Goal: Transaction & Acquisition: Book appointment/travel/reservation

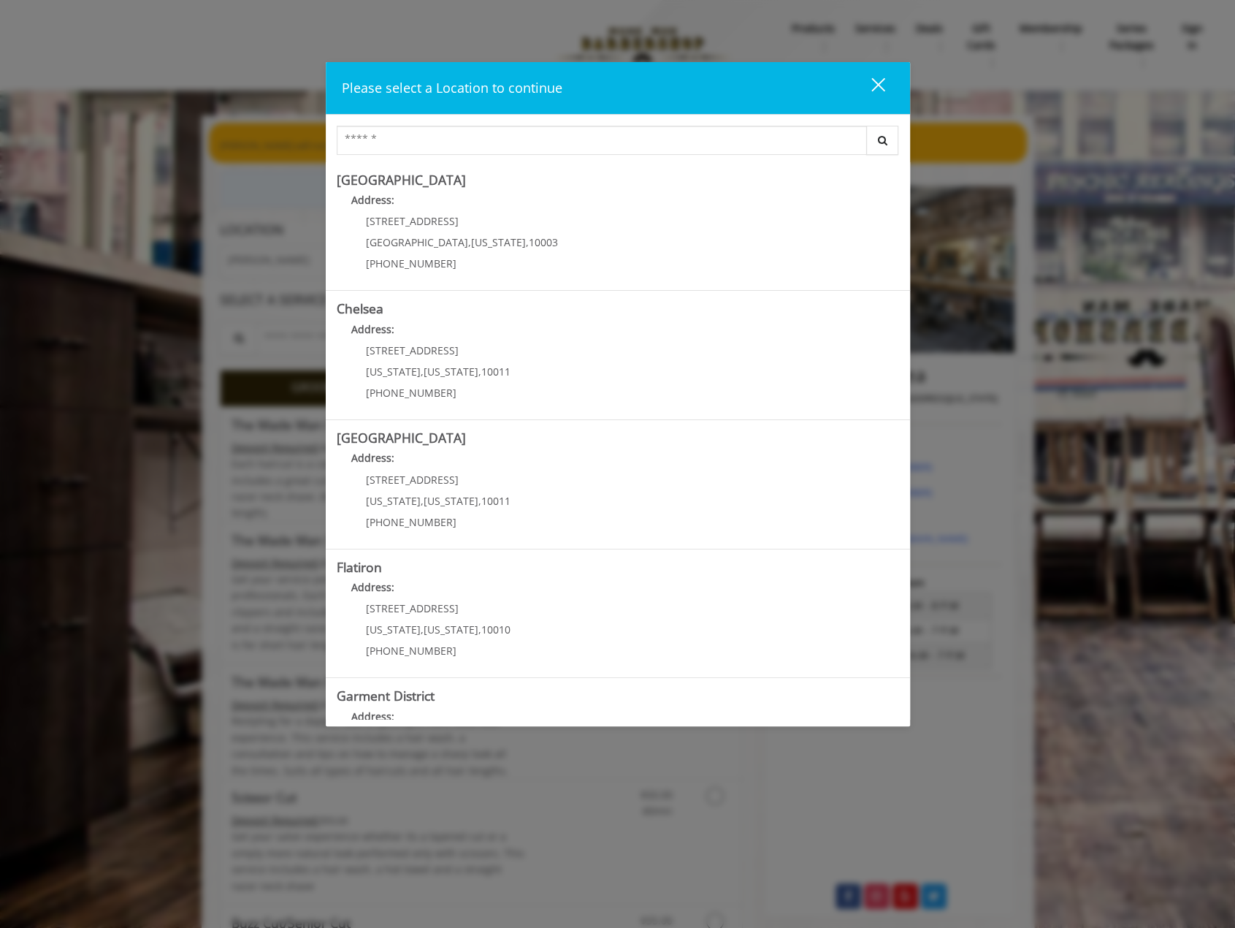
click at [876, 80] on div "close" at bounding box center [869, 88] width 29 height 22
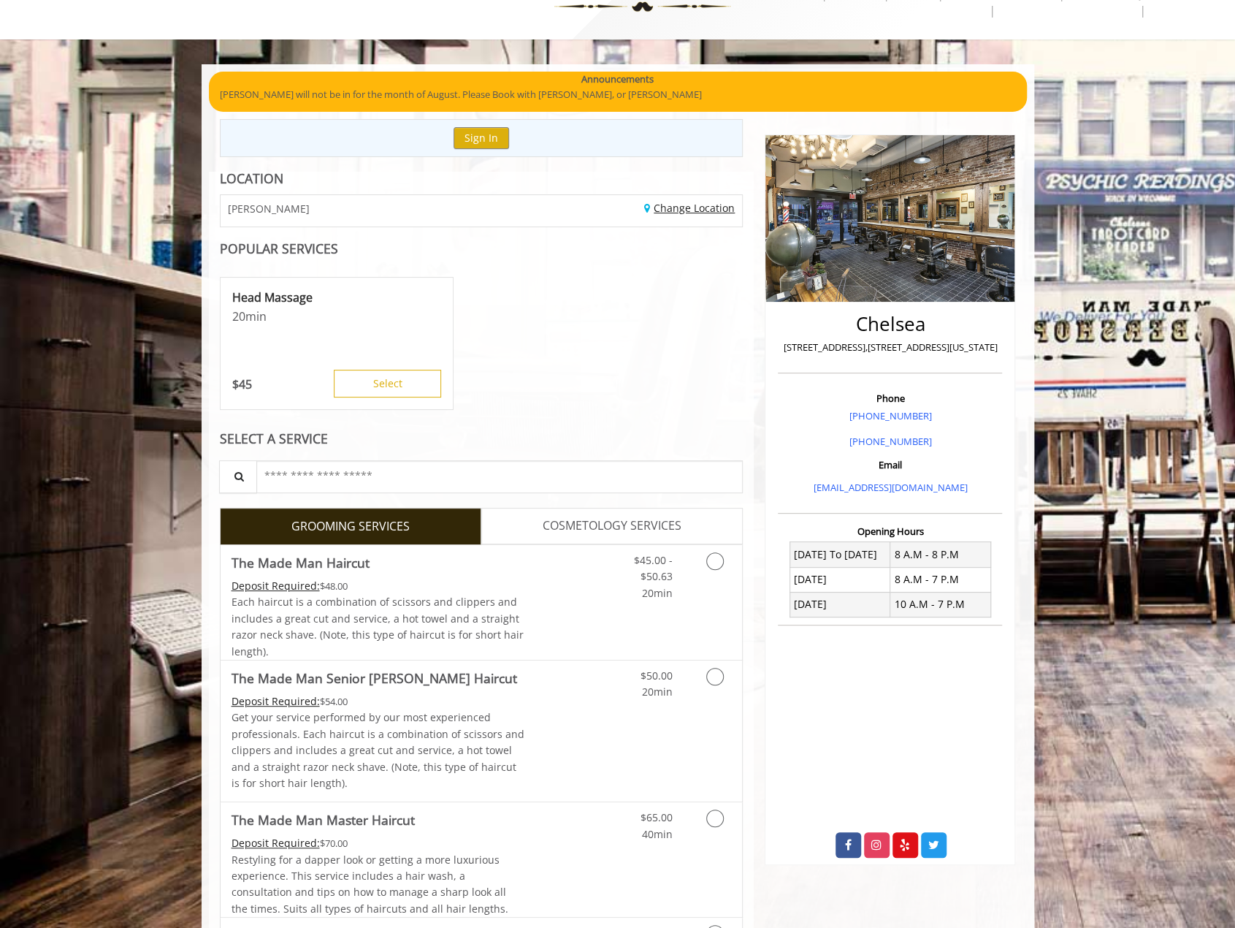
scroll to position [146, 0]
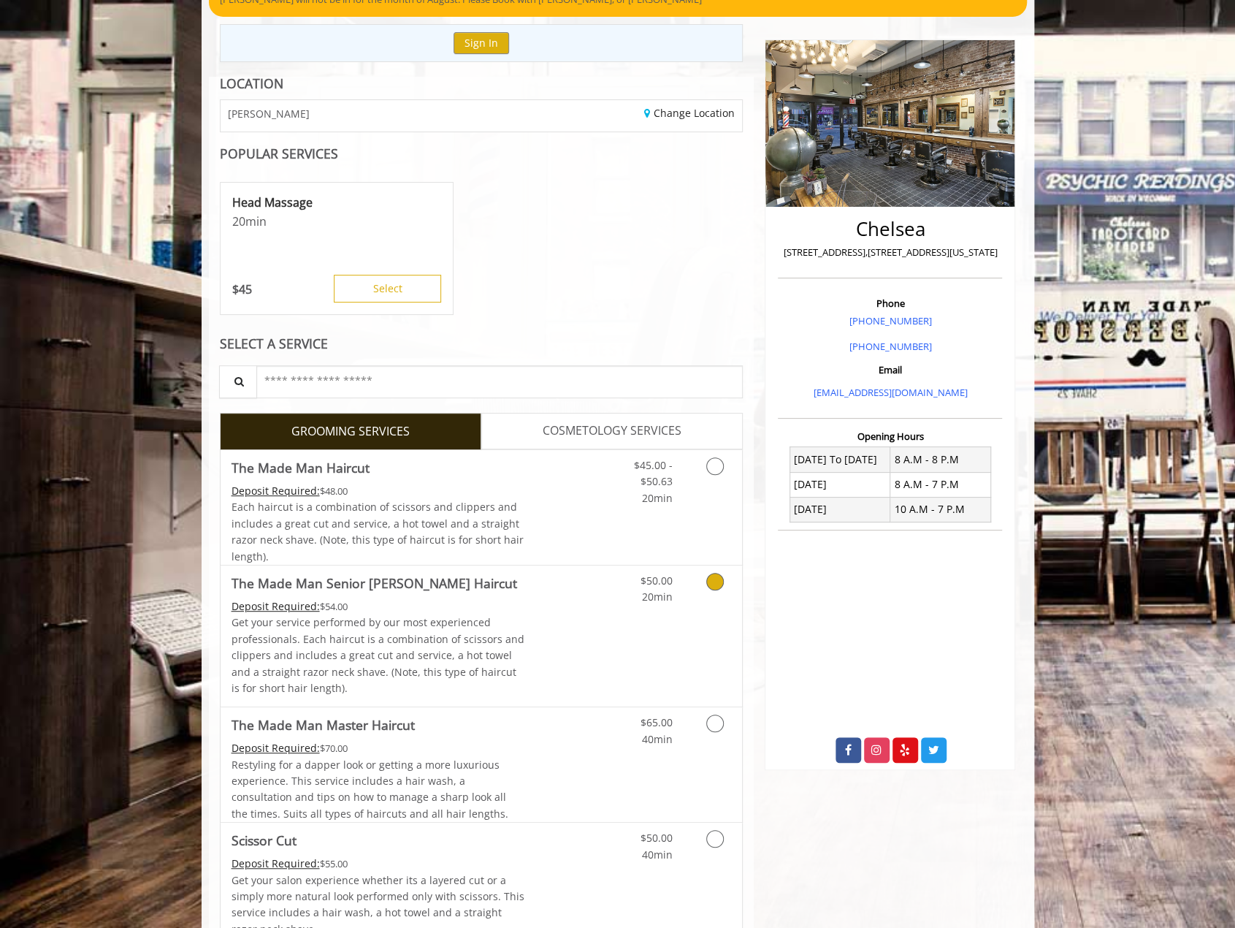
click at [703, 576] on link "Grooming services" at bounding box center [712, 586] width 37 height 40
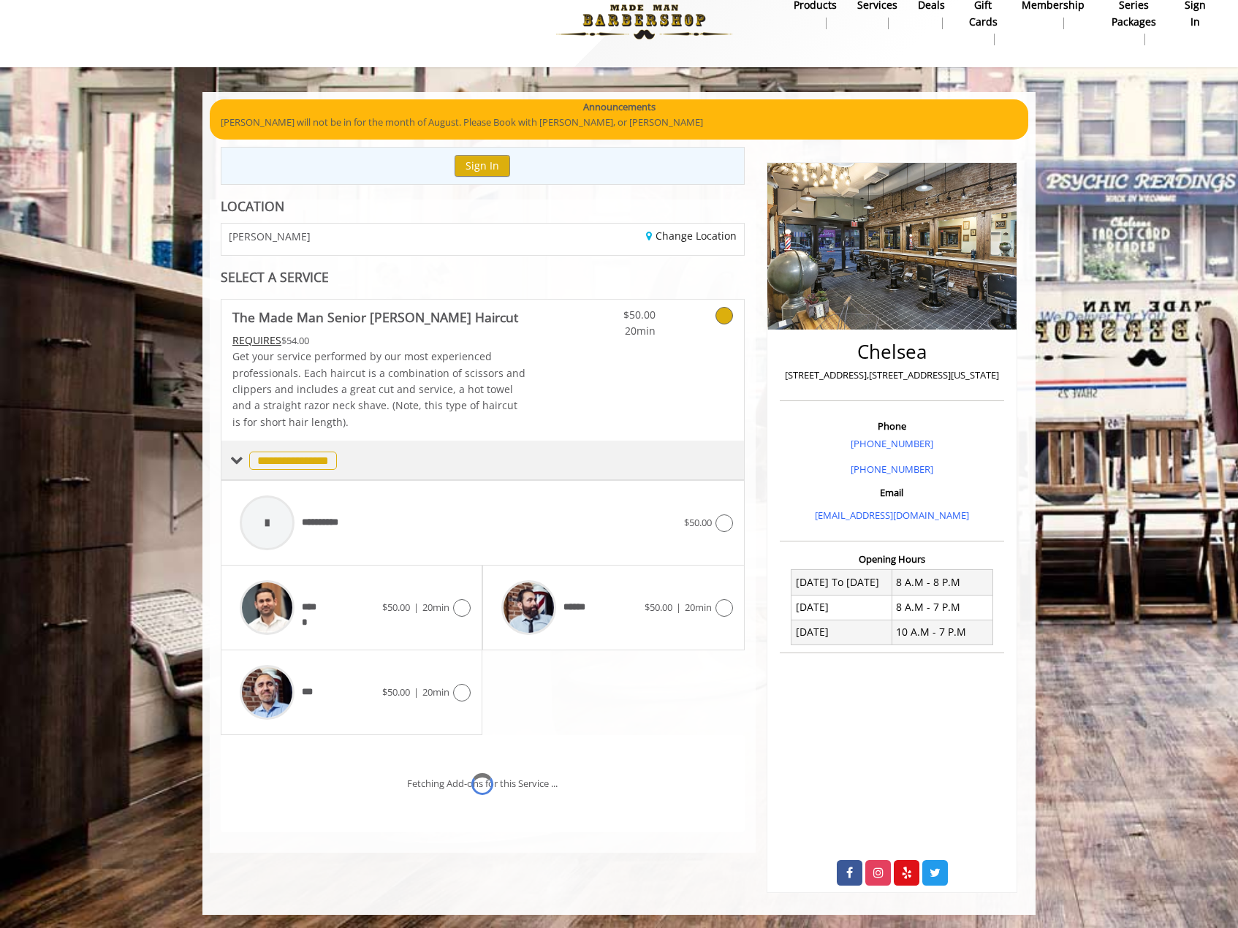
scroll to position [42, 0]
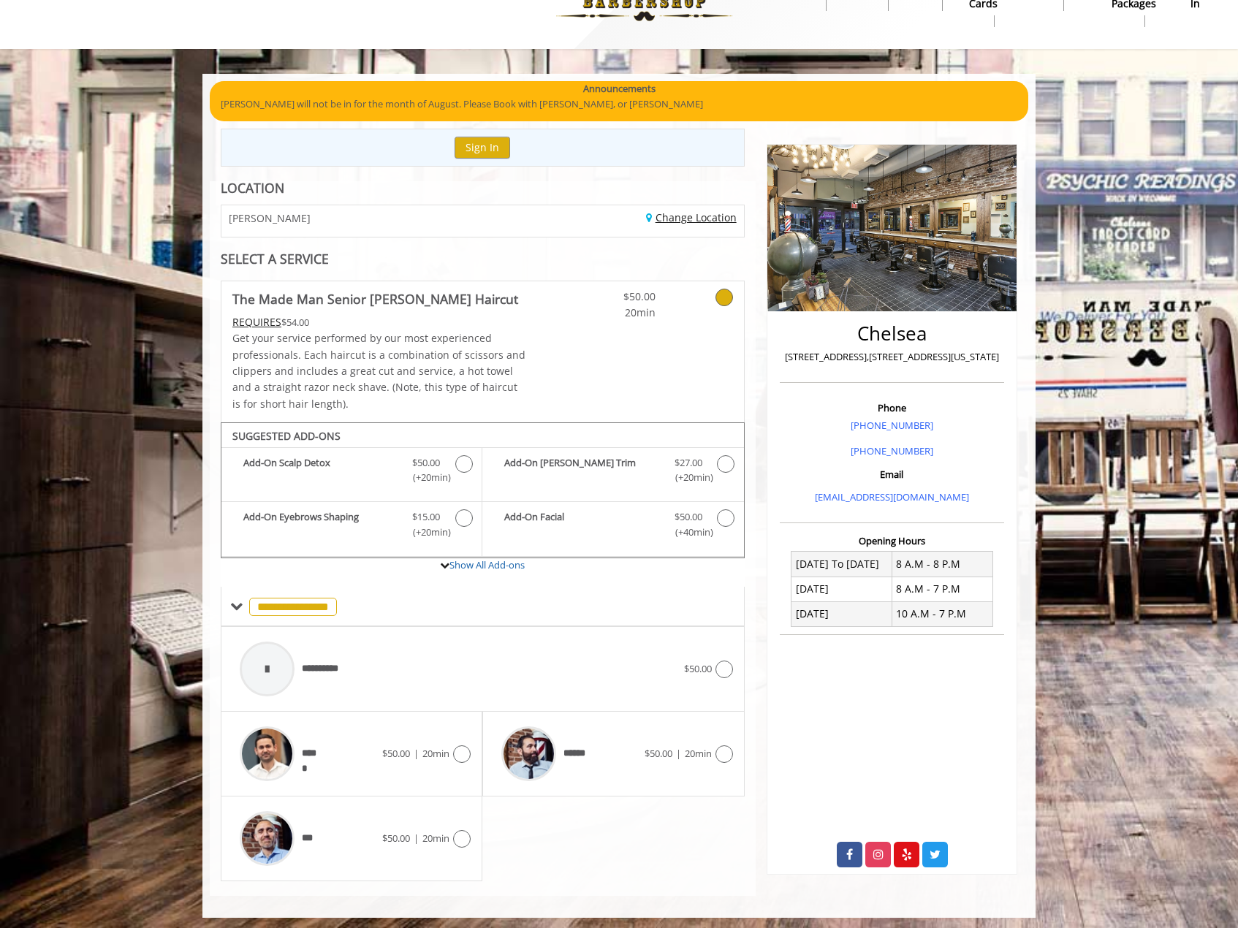
click at [680, 220] on link "Change Location" at bounding box center [691, 217] width 91 height 14
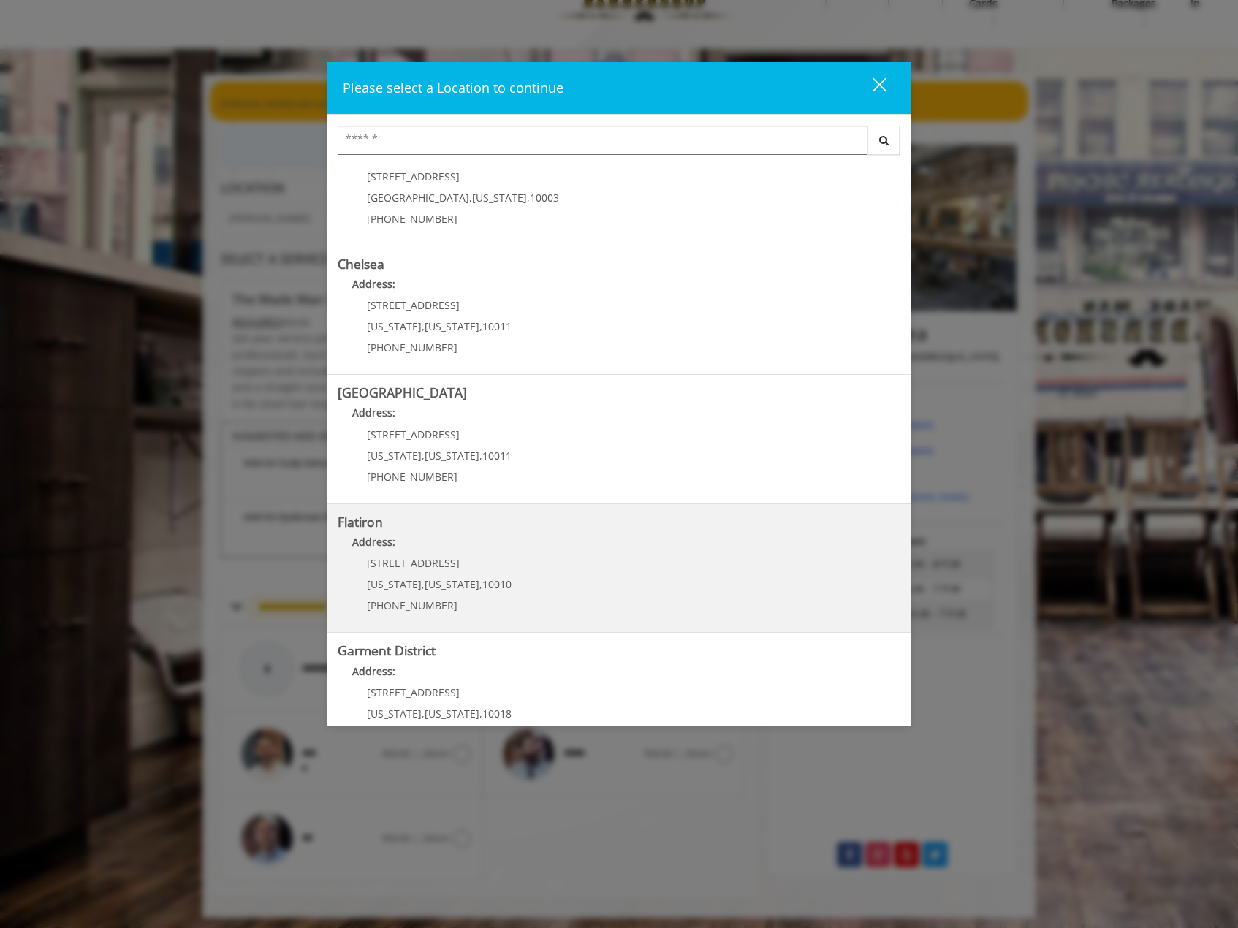
scroll to position [87, 0]
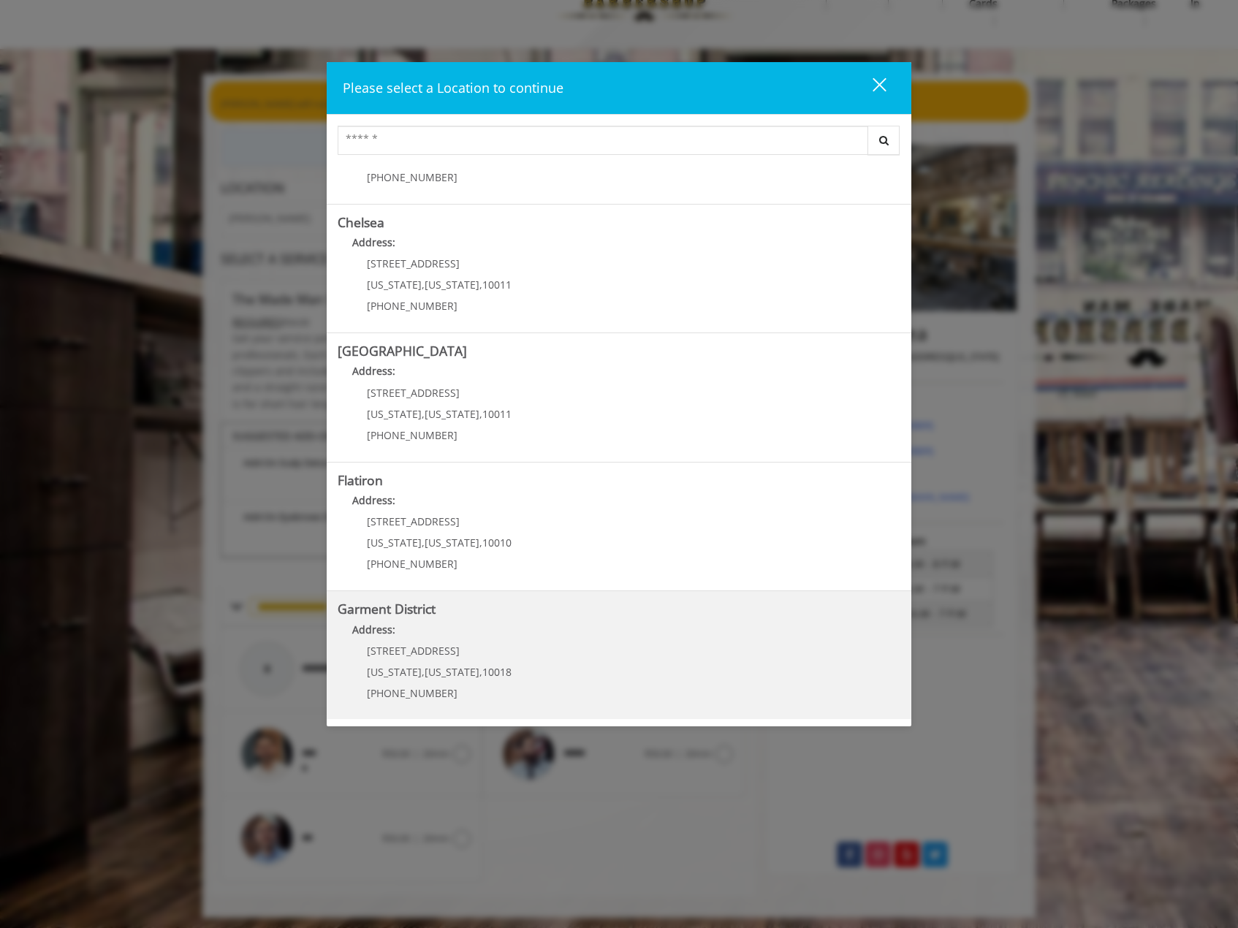
click at [407, 634] on District "Address:" at bounding box center [619, 633] width 563 height 23
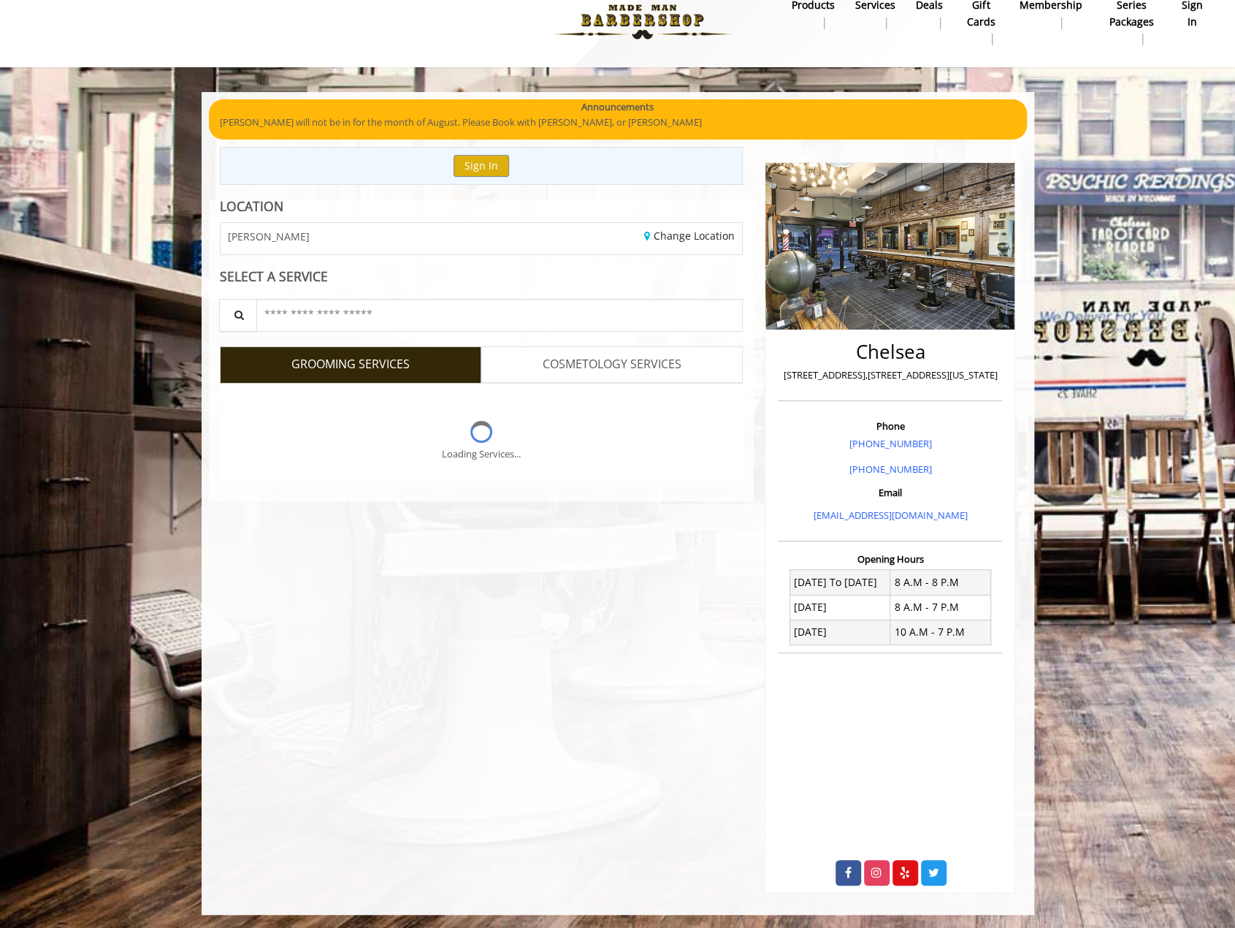
scroll to position [42, 0]
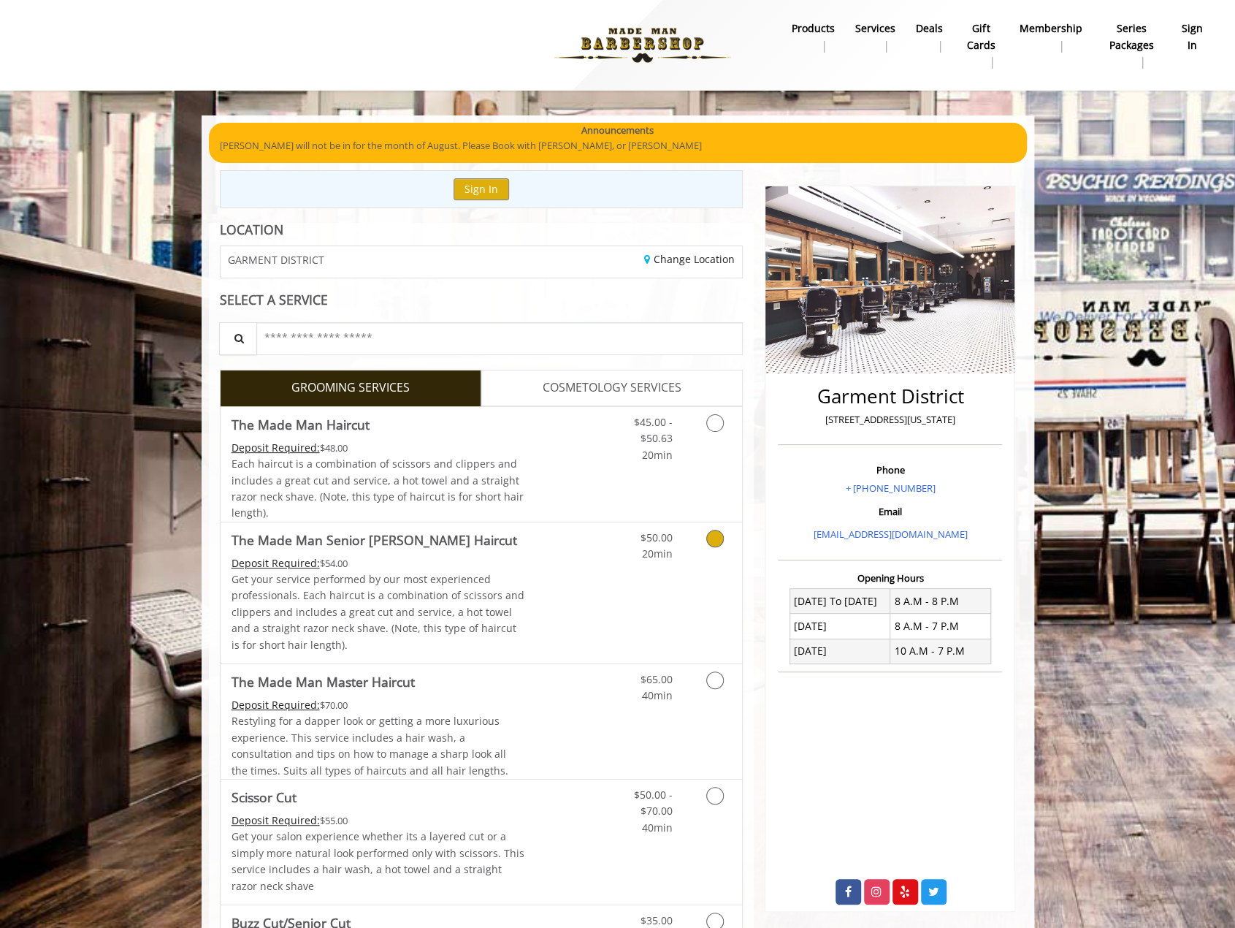
click at [715, 533] on icon "Grooming services" at bounding box center [716, 539] width 18 height 18
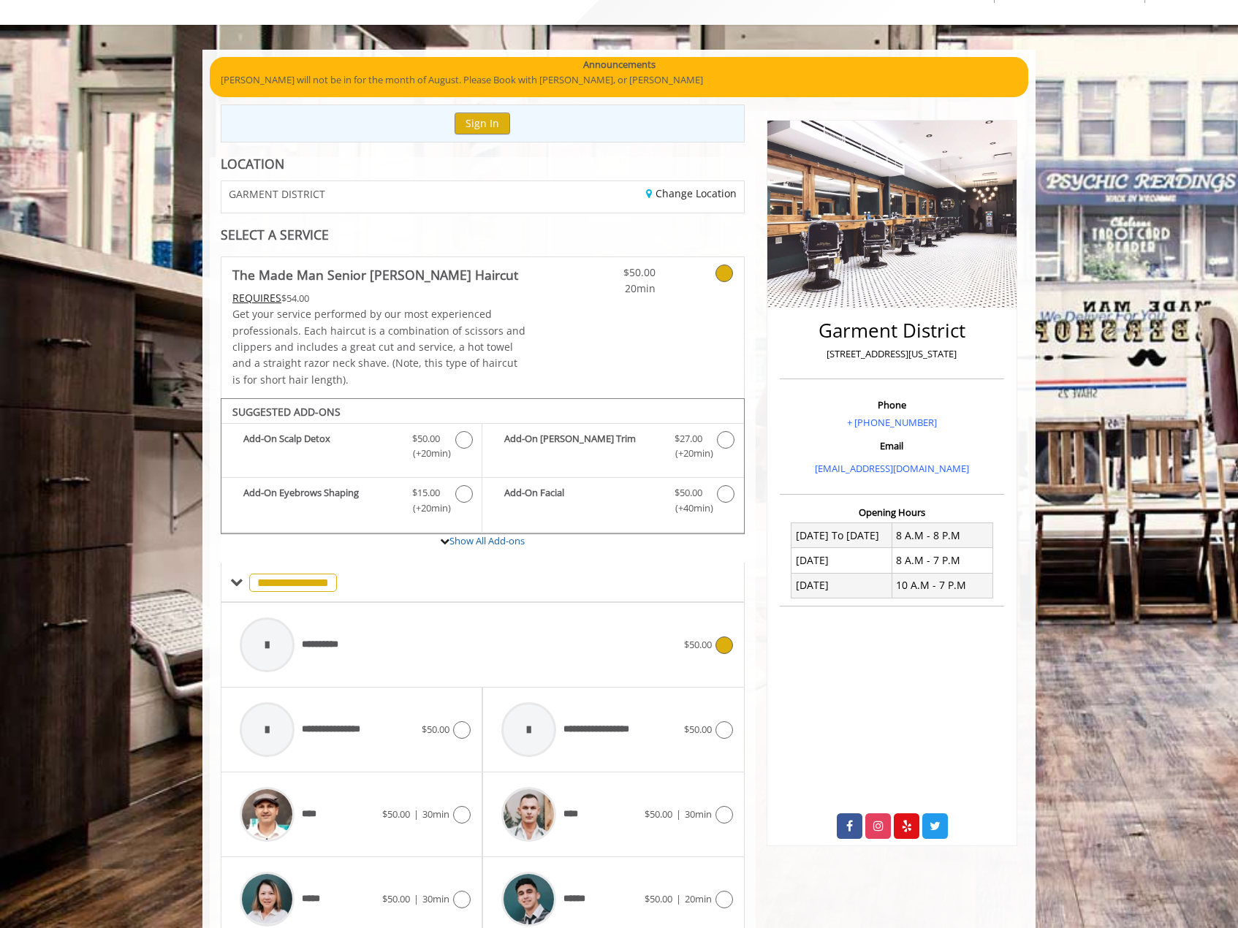
scroll to position [126, 0]
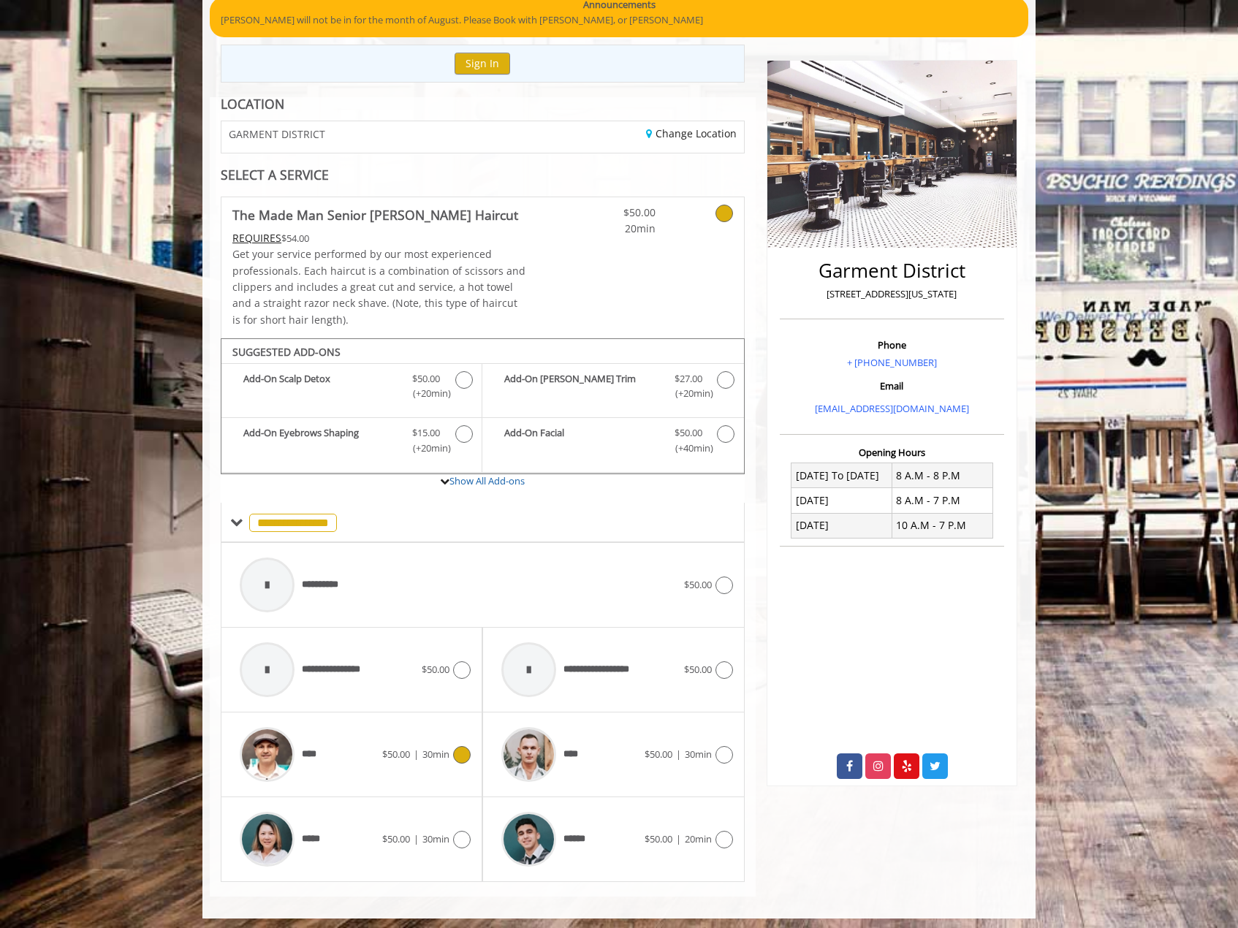
click at [456, 753] on icon at bounding box center [462, 755] width 18 height 18
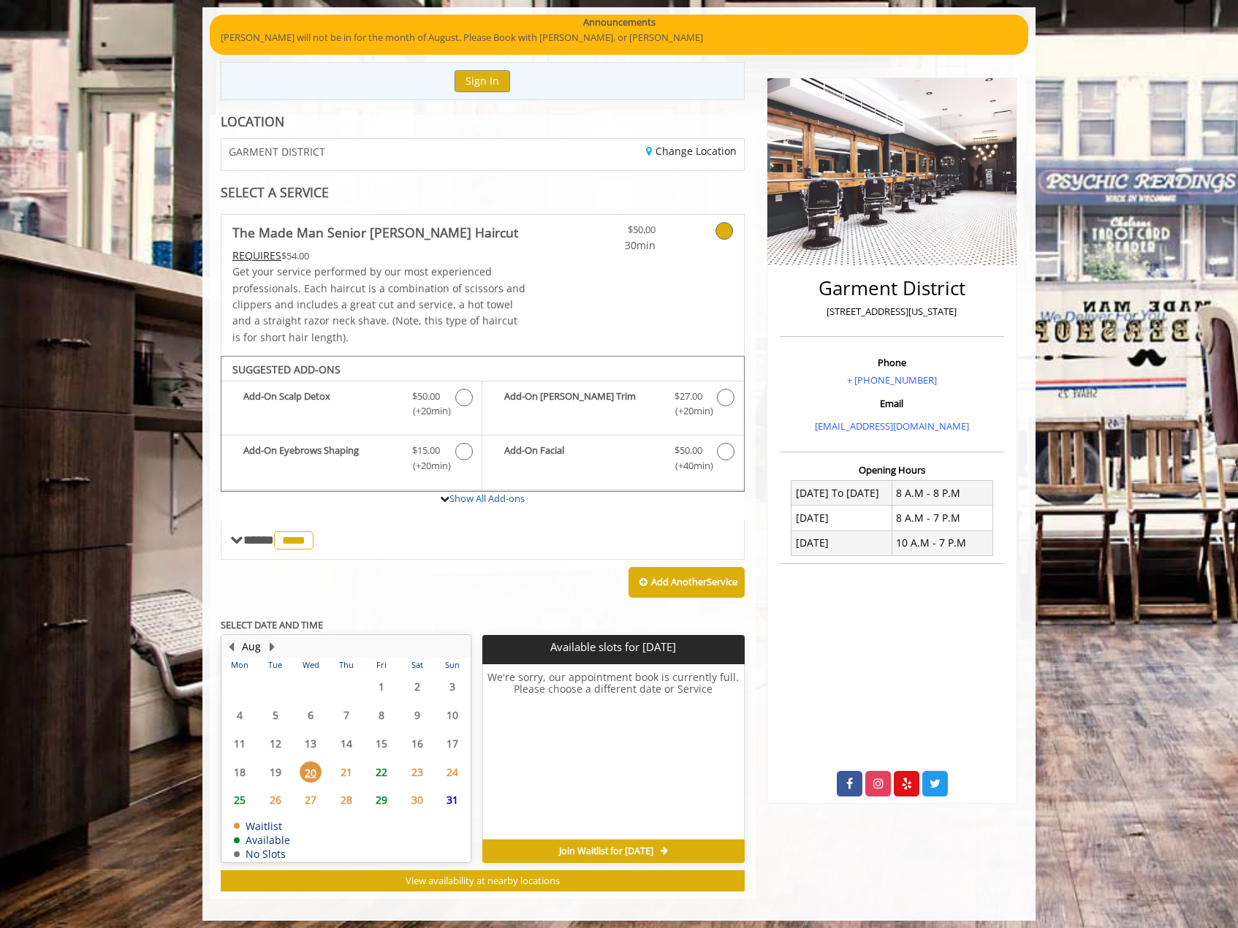
scroll to position [112, 0]
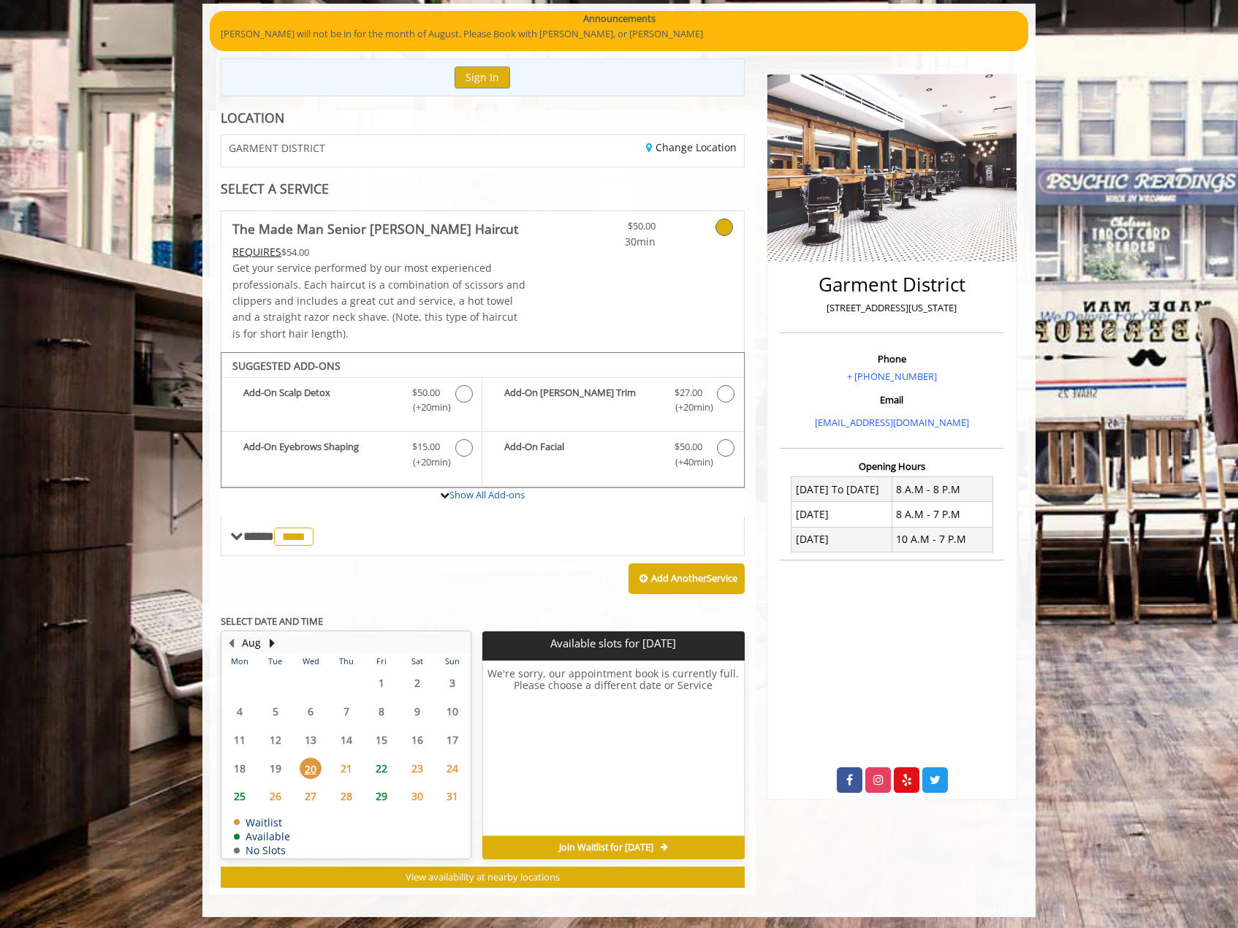
click at [354, 763] on span "21" at bounding box center [346, 768] width 22 height 21
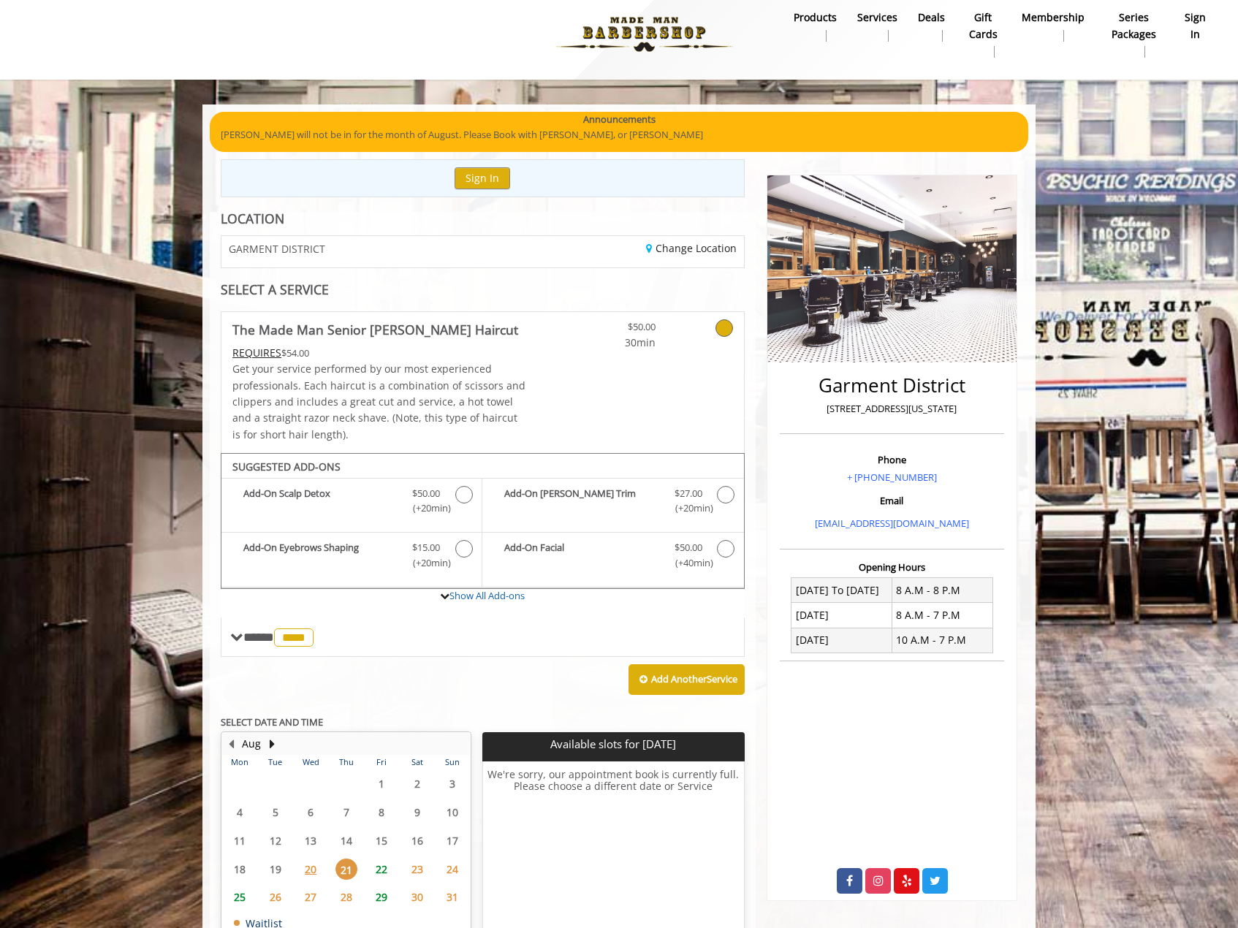
scroll to position [0, 0]
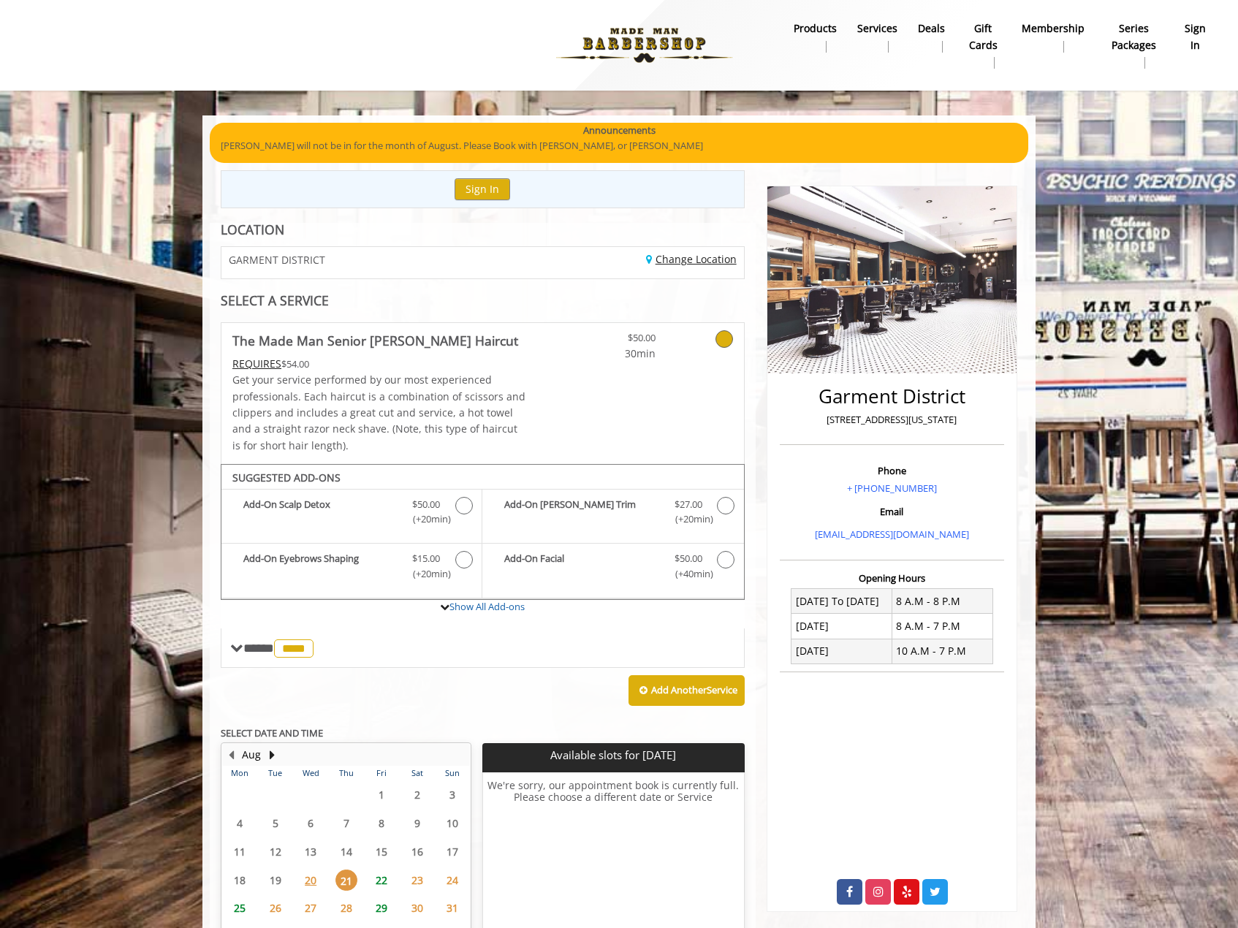
click at [701, 260] on link "Change Location" at bounding box center [691, 259] width 91 height 14
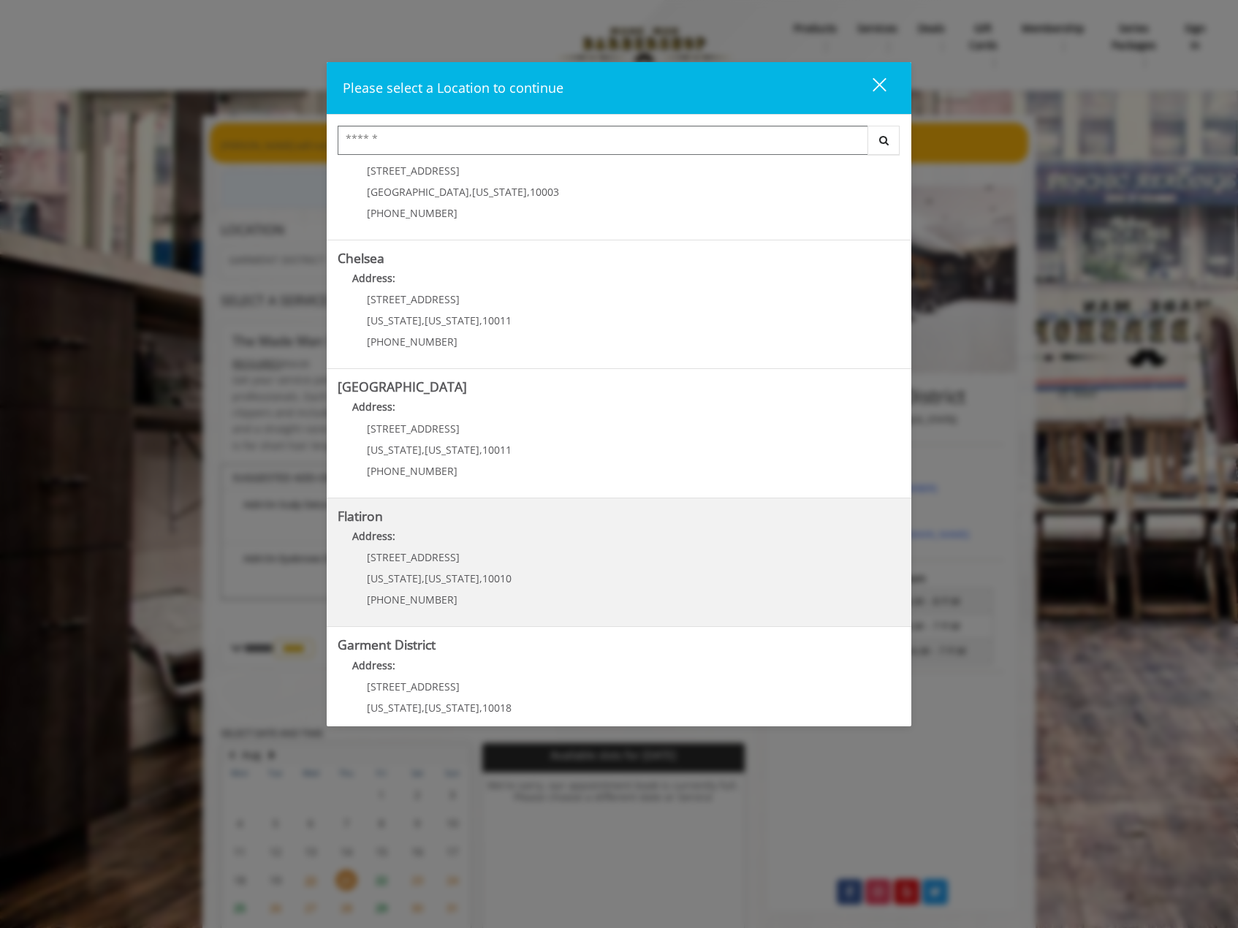
scroll to position [73, 0]
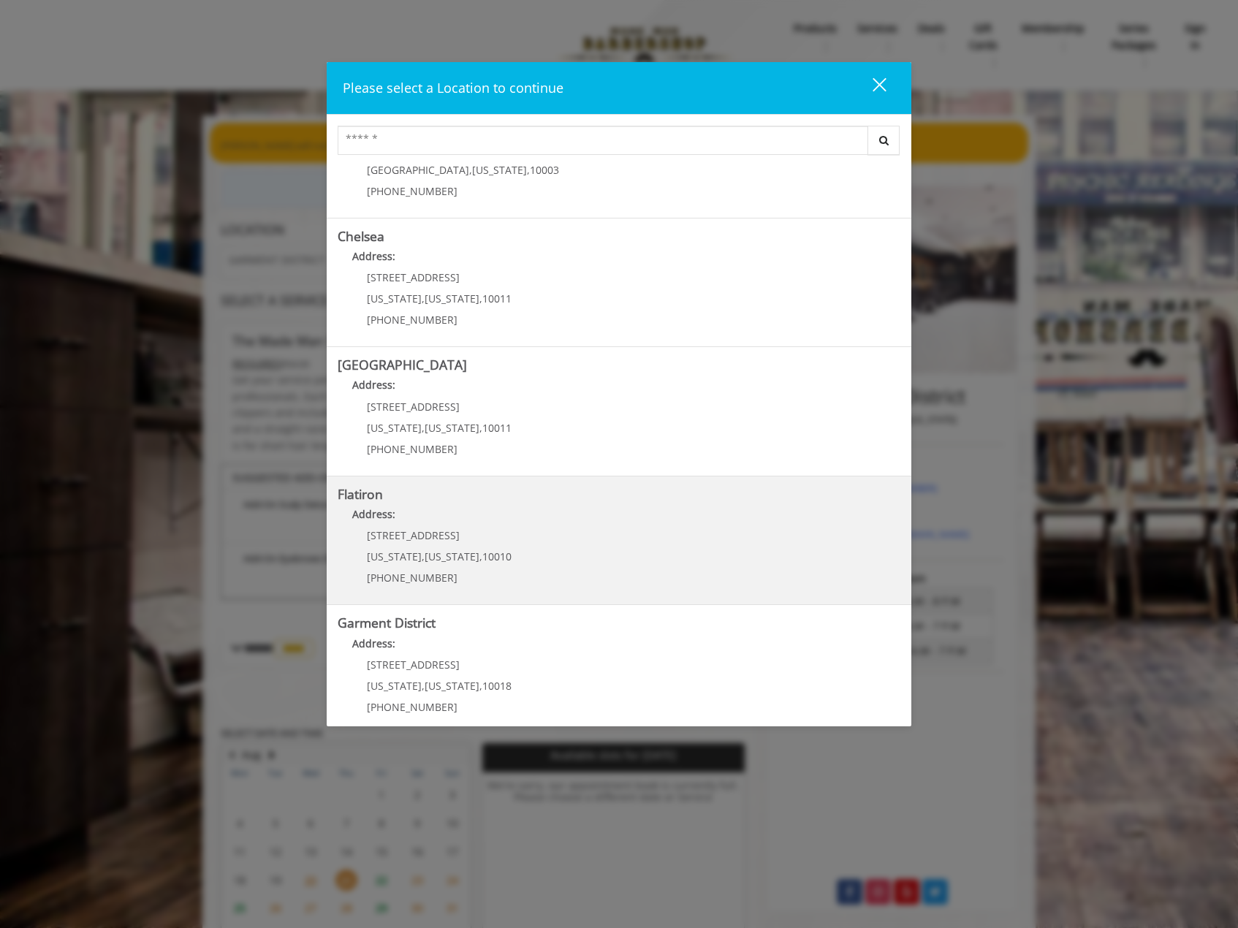
click at [438, 534] on p "10 E 23rd St" at bounding box center [439, 535] width 145 height 11
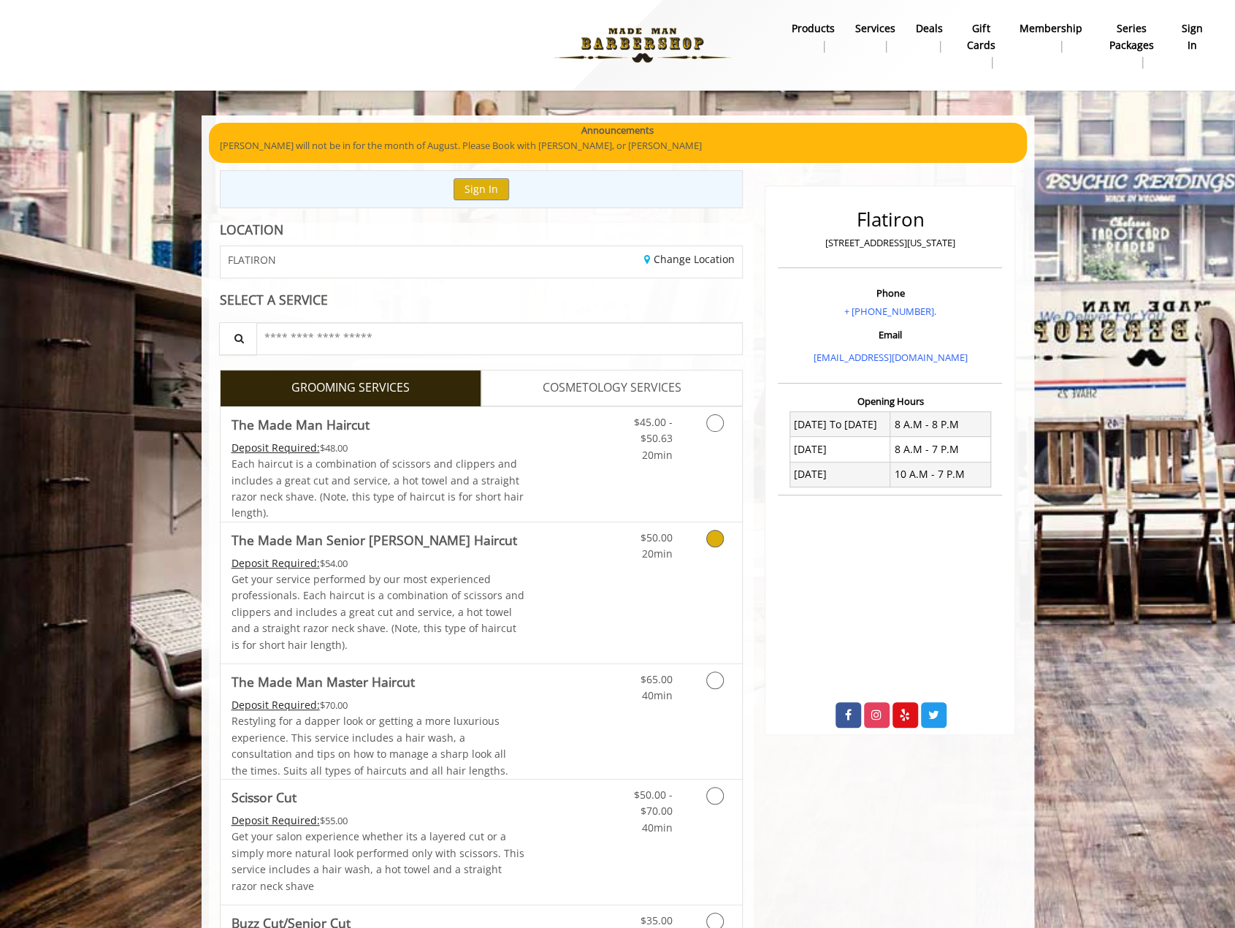
scroll to position [73, 0]
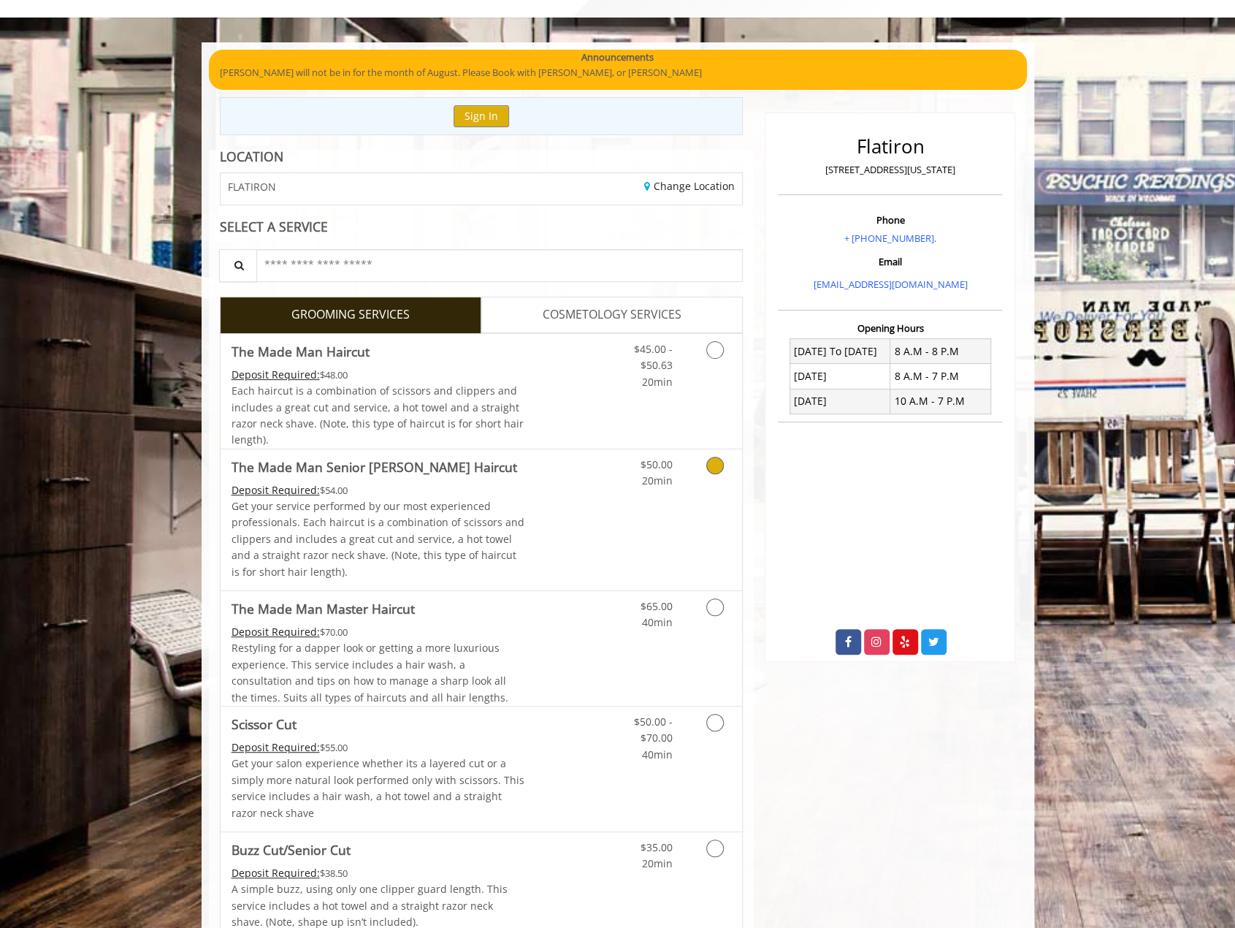
click at [715, 466] on icon "Grooming services" at bounding box center [716, 466] width 18 height 18
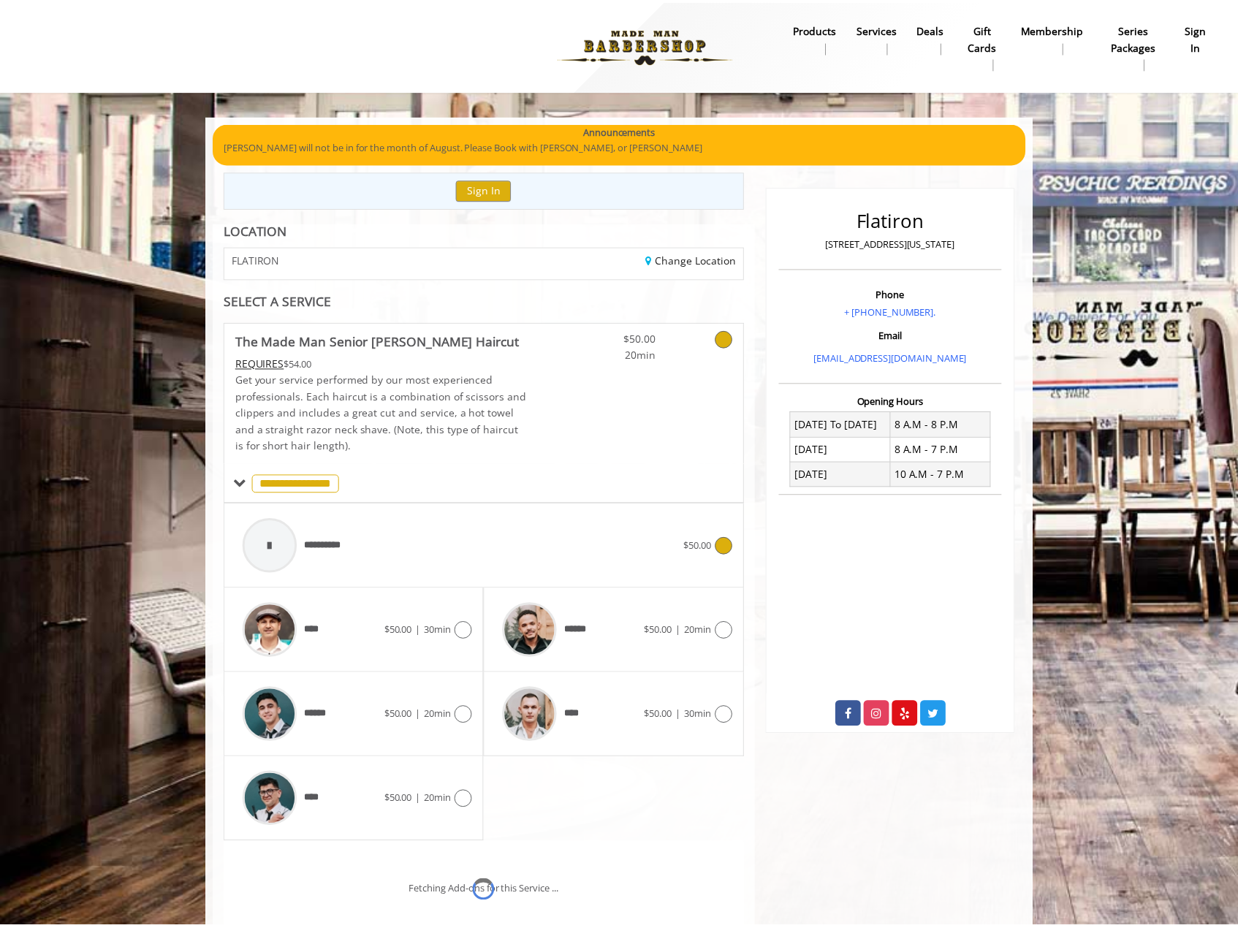
scroll to position [66, 0]
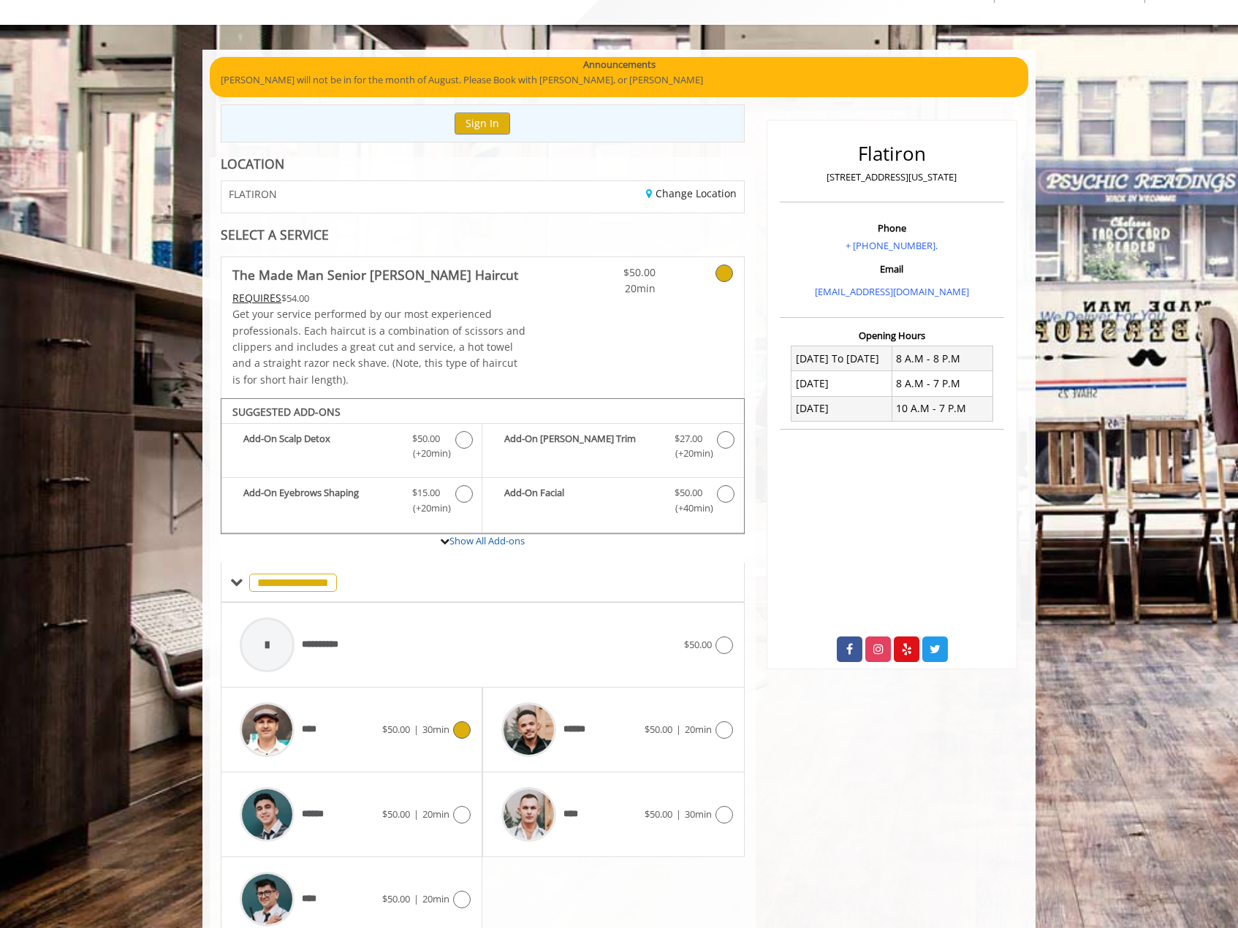
click at [454, 728] on icon at bounding box center [462, 730] width 18 height 18
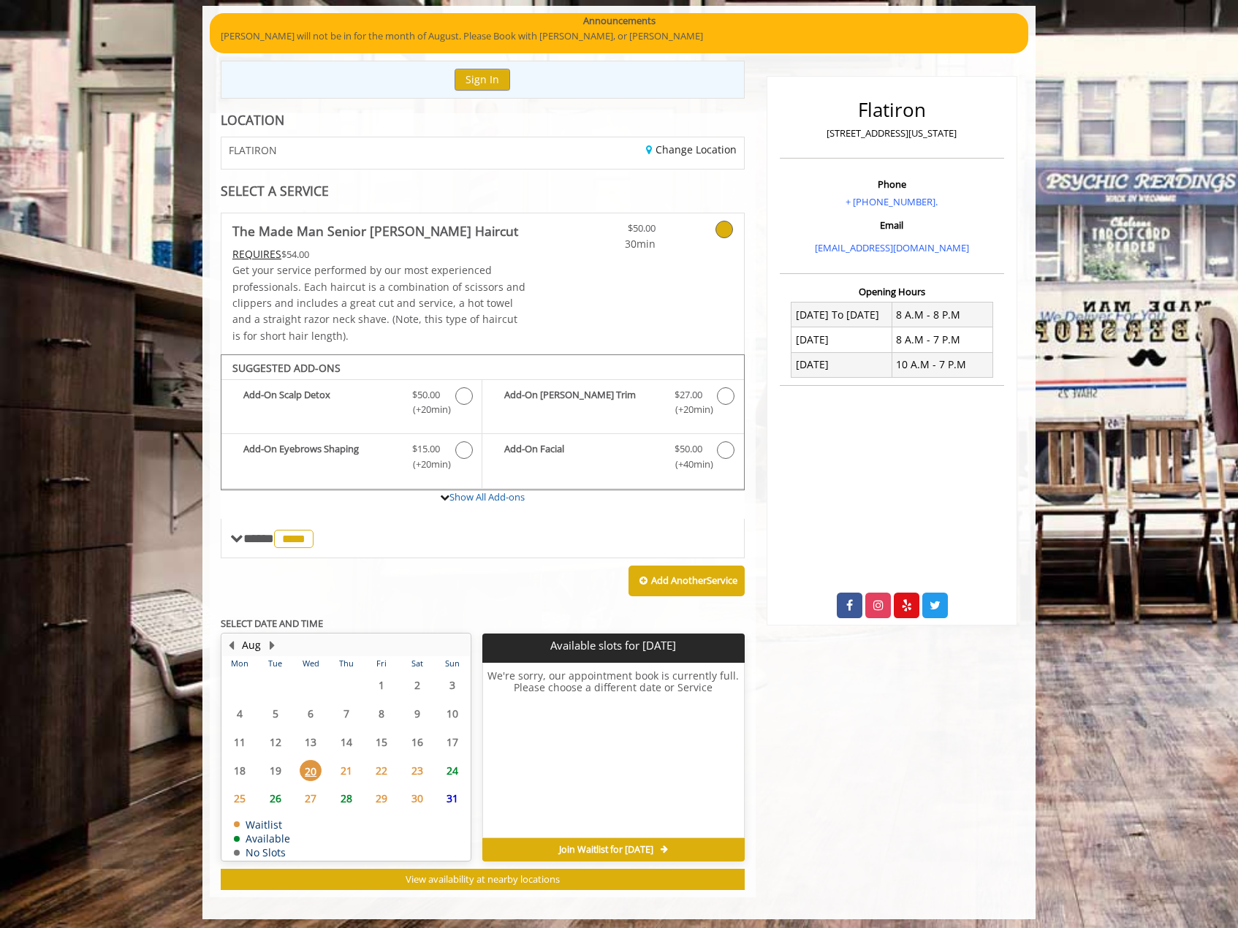
scroll to position [112, 0]
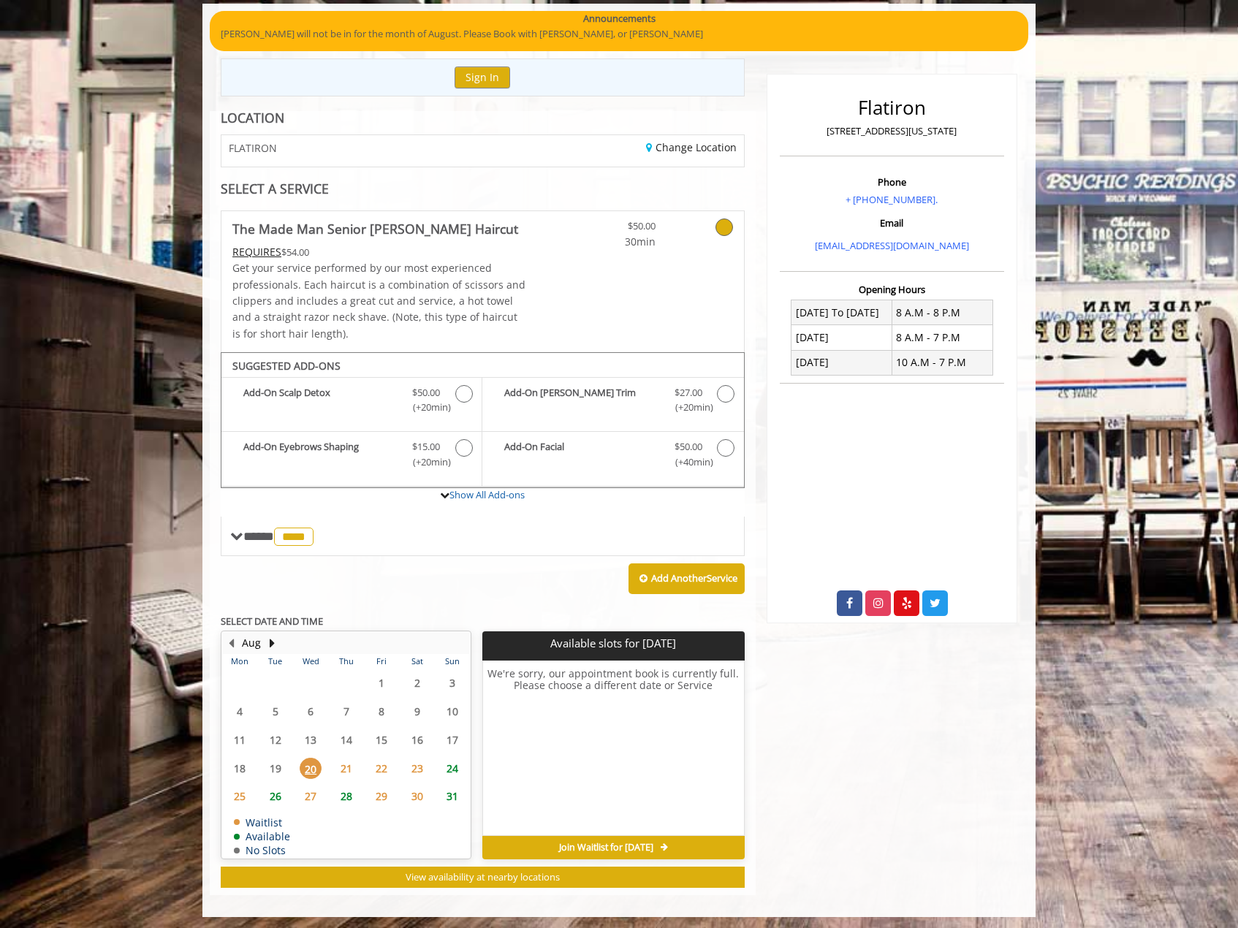
click at [348, 765] on span "21" at bounding box center [346, 768] width 22 height 21
